Goal: Information Seeking & Learning: Learn about a topic

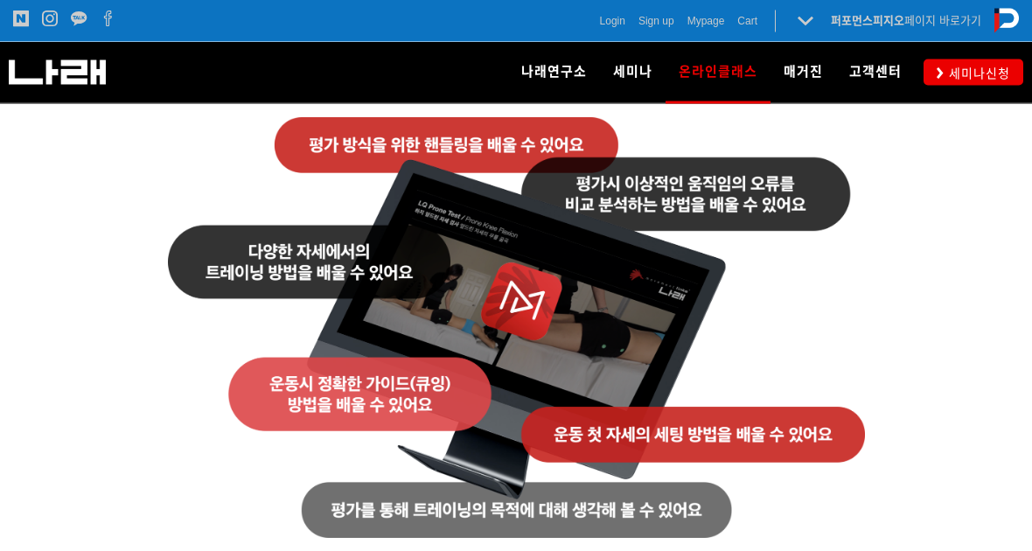
scroll to position [2187, 0]
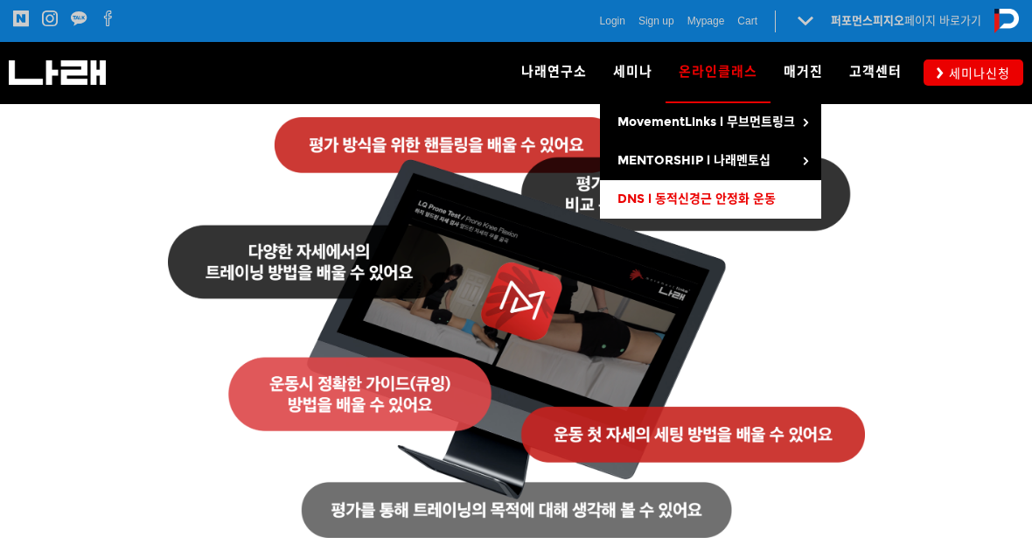
click at [763, 200] on span "DNS l 동적신경근 안정화 운동" at bounding box center [696, 198] width 158 height 15
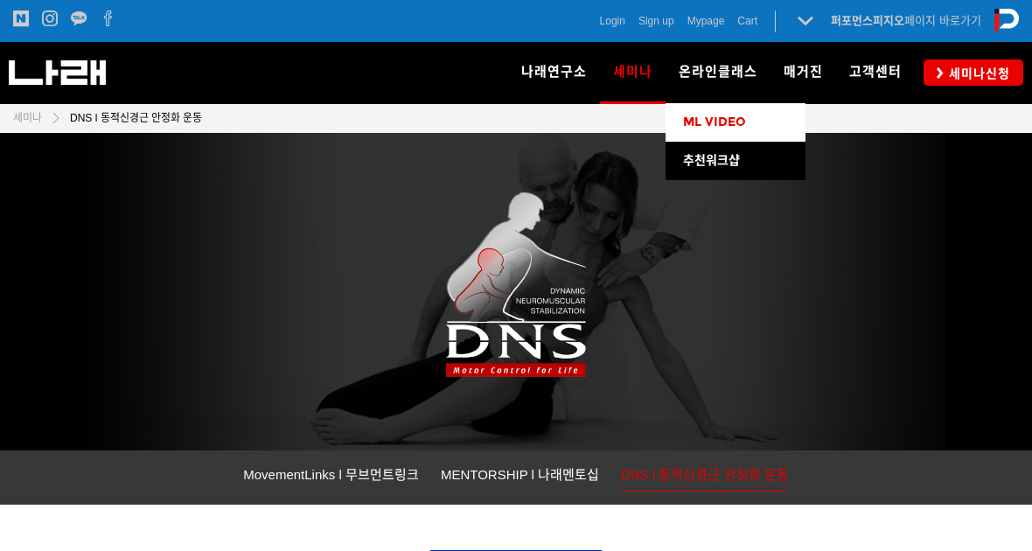
click at [752, 121] on link "ML VIDEO" at bounding box center [735, 122] width 140 height 38
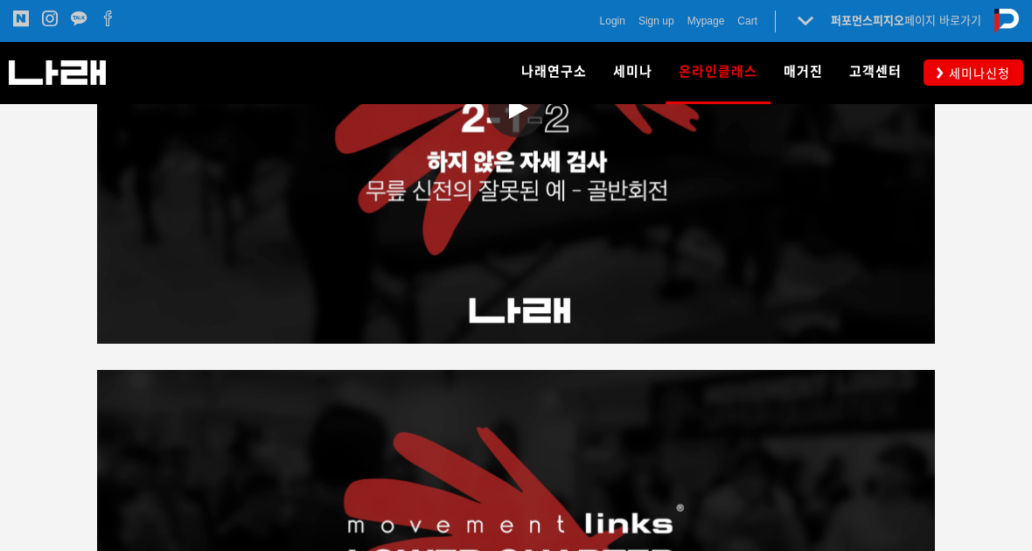
scroll to position [3450, 0]
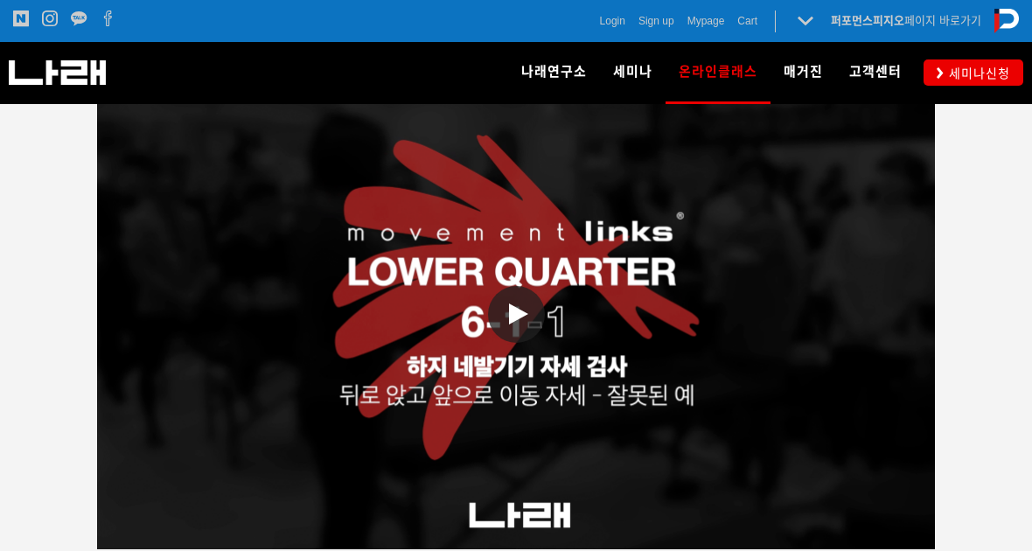
click at [508, 286] on span at bounding box center [516, 314] width 57 height 57
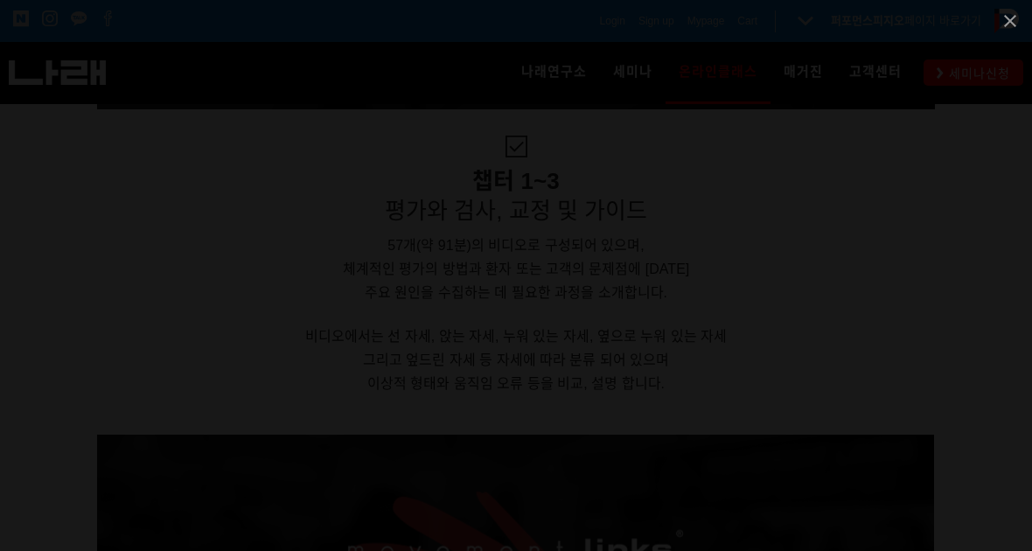
scroll to position [3890, 0]
click at [1009, 20] on span at bounding box center [1010, 20] width 44 height 41
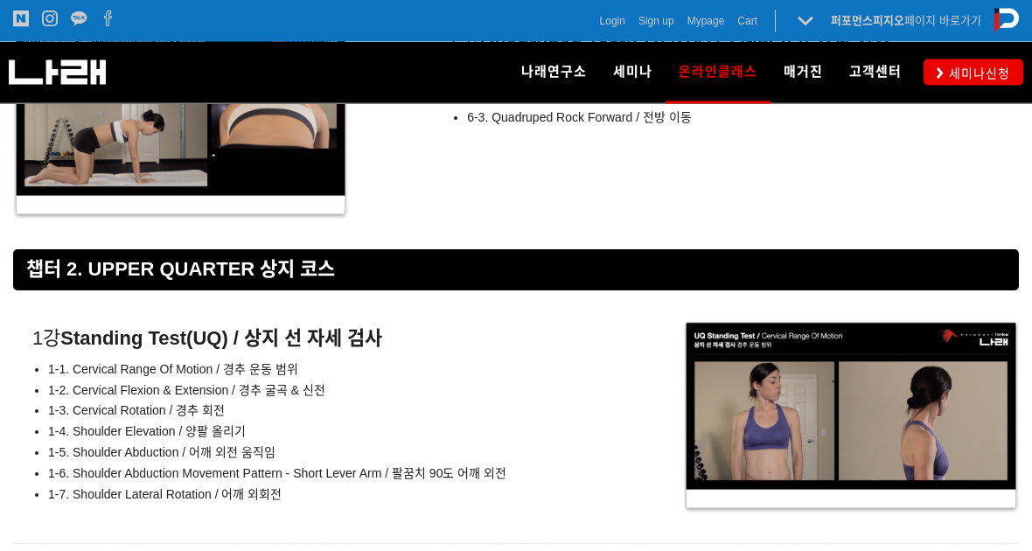
scroll to position [8162, 0]
